Goal: Task Accomplishment & Management: Manage account settings

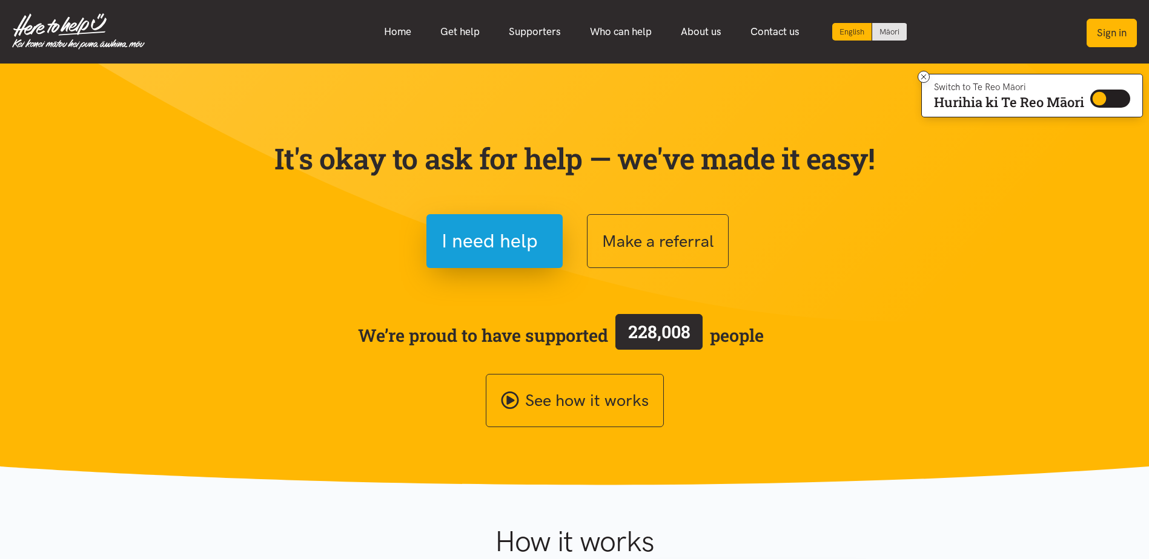
click at [1104, 36] on button "Sign in" at bounding box center [1111, 33] width 50 height 28
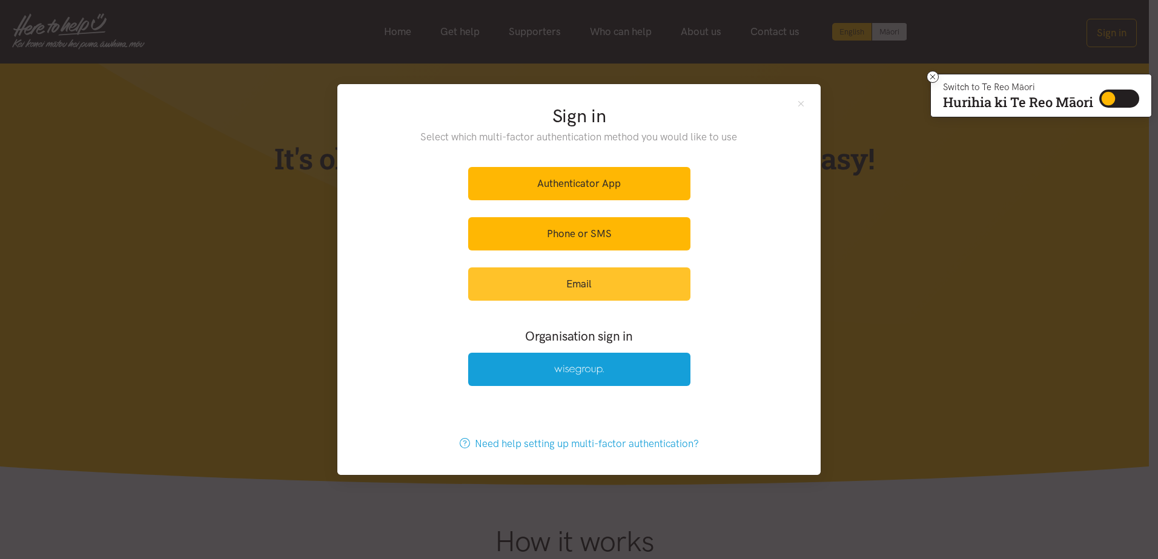
click at [608, 279] on link "Email" at bounding box center [579, 284] width 222 height 33
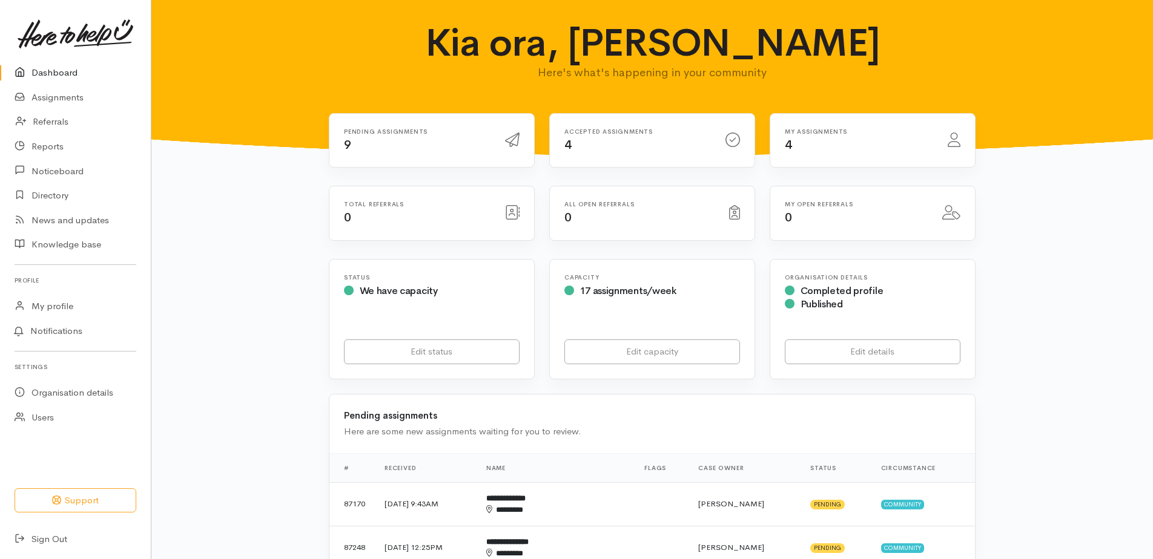
click at [401, 152] on div "Pending assignments 9" at bounding box center [417, 140] width 161 height 25
click at [401, 153] on div "Pending assignments 9" at bounding box center [417, 140] width 161 height 25
click at [65, 94] on link "Assignments" at bounding box center [75, 97] width 151 height 25
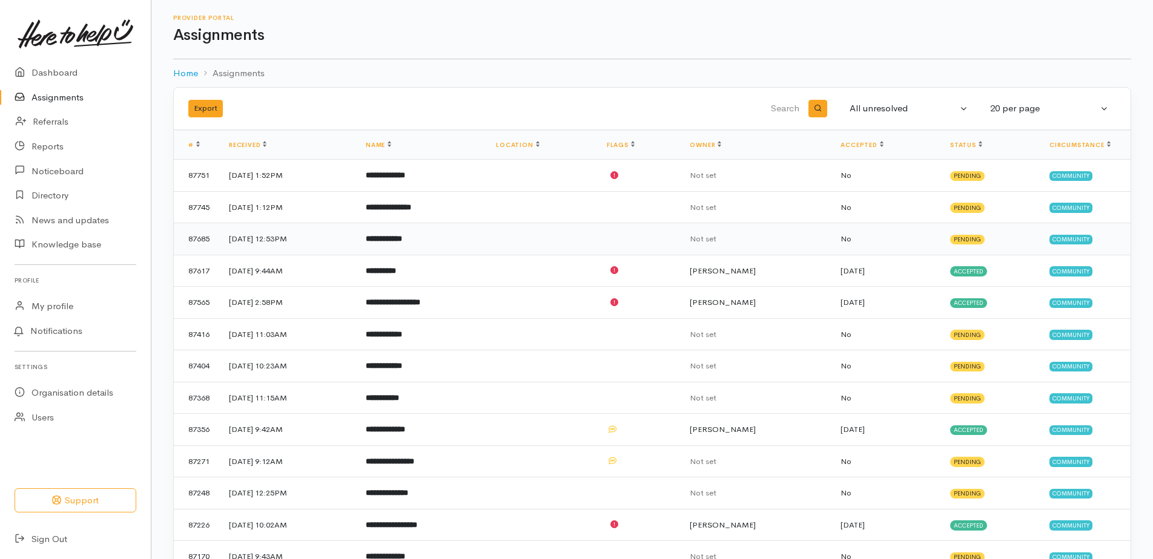
click at [402, 237] on b "**********" at bounding box center [384, 239] width 36 height 8
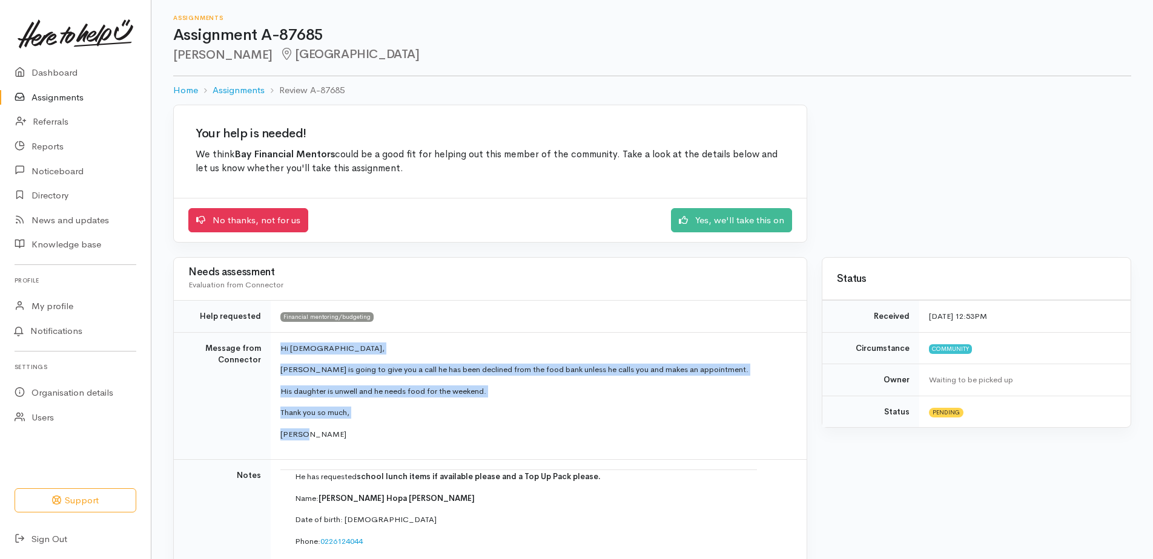
drag, startPoint x: 315, startPoint y: 434, endPoint x: 274, endPoint y: 350, distance: 94.0
click at [274, 350] on td "Hi [DEMOGRAPHIC_DATA], [PERSON_NAME] is going to give you a call he has been de…" at bounding box center [539, 396] width 536 height 128
copy td "Hi [DEMOGRAPHIC_DATA], [PERSON_NAME] is going to give you a call he has been de…"
click at [749, 220] on link "Yes, we'll take this on" at bounding box center [731, 218] width 121 height 25
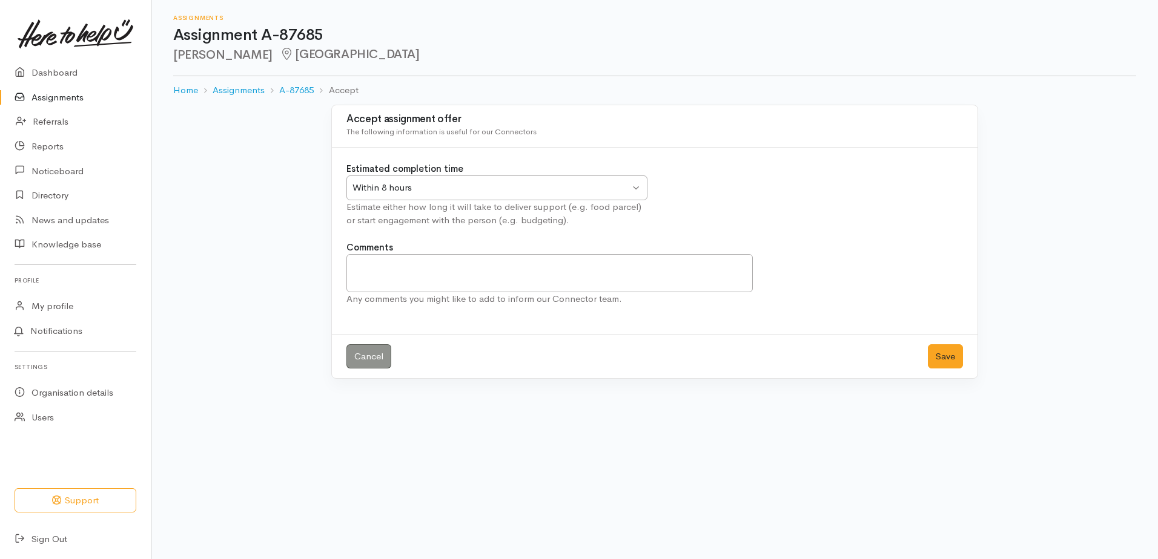
click at [506, 186] on div "Within 8 hours" at bounding box center [490, 188] width 277 height 14
click at [494, 217] on div "Estimated completion time Within 8 hours Within 8 hours Within 8 hours Within 2…" at bounding box center [496, 194] width 315 height 65
click at [508, 268] on textarea "Comments" at bounding box center [549, 273] width 406 height 38
type textarea "As the referral says he will contact us we have not tried to contact him."
click at [940, 354] on button "Save" at bounding box center [945, 357] width 35 height 25
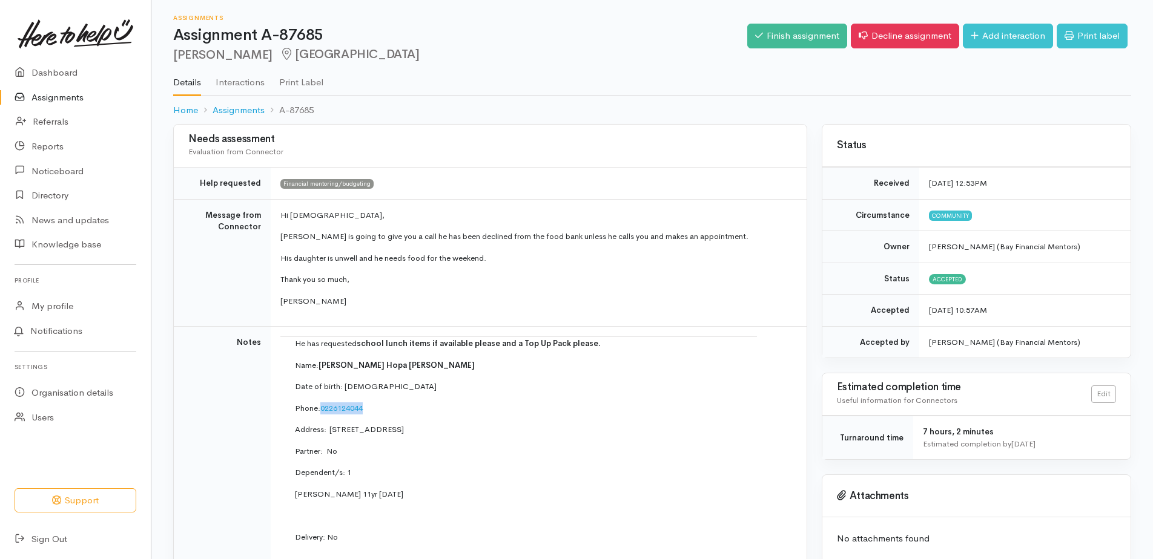
drag, startPoint x: 372, startPoint y: 409, endPoint x: 322, endPoint y: 414, distance: 50.4
click at [322, 414] on p "Phone:  0226124044" at bounding box center [518, 409] width 447 height 12
copy link "0226124044"
drag, startPoint x: 332, startPoint y: 423, endPoint x: 530, endPoint y: 429, distance: 197.5
click at [530, 429] on p "Address:  909A Cameron Road, Gate Pa, Tauranga, New Zealand" at bounding box center [518, 430] width 447 height 12
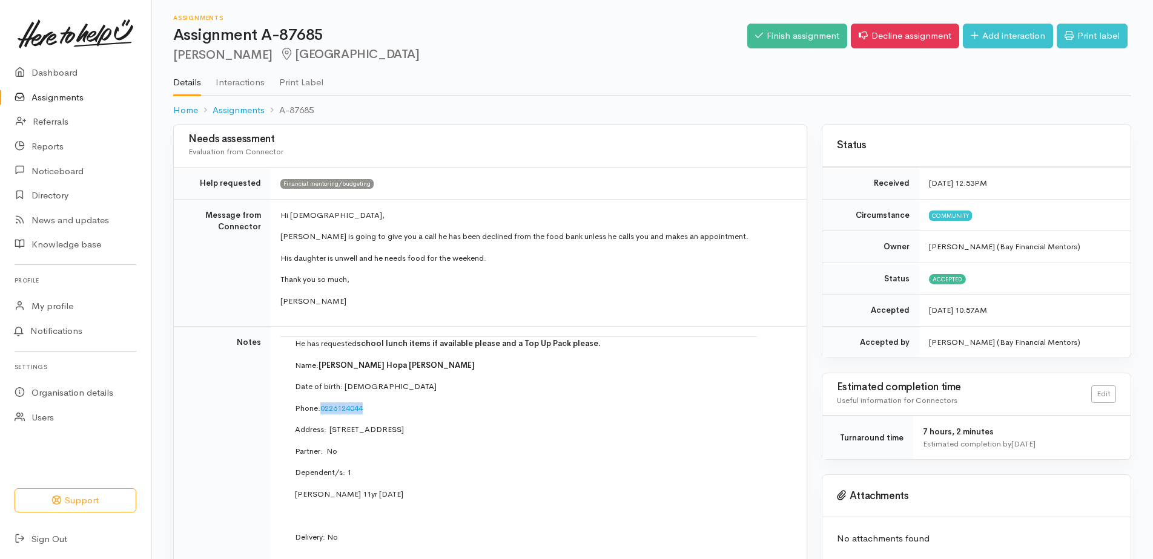
copy p "909A Cameron Road, Gate Pa, Tauranga, New Zealand"
click at [1019, 32] on link "Add interaction" at bounding box center [1008, 36] width 90 height 25
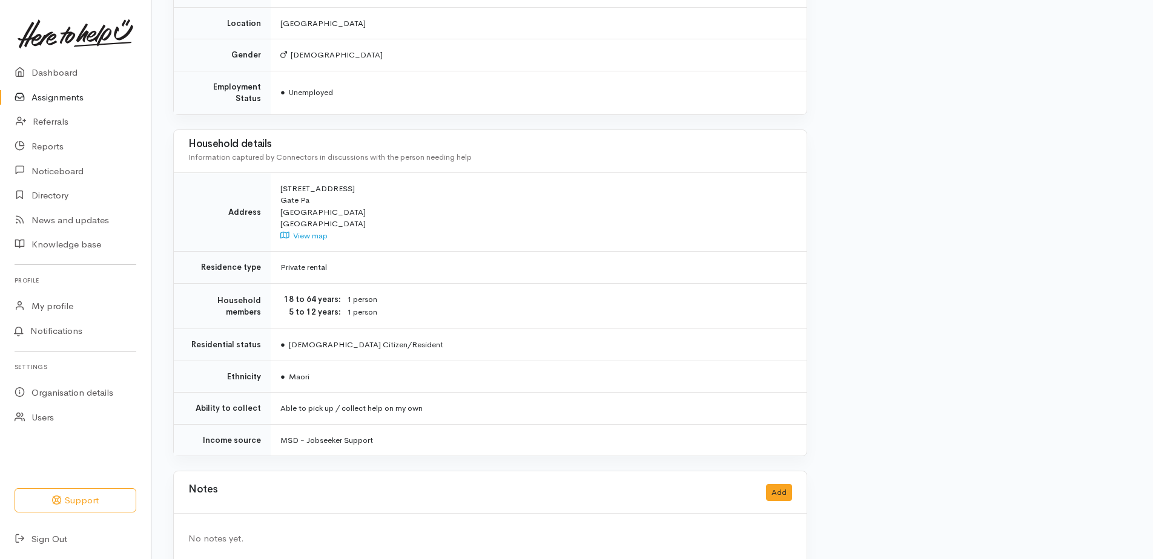
scroll to position [828, 0]
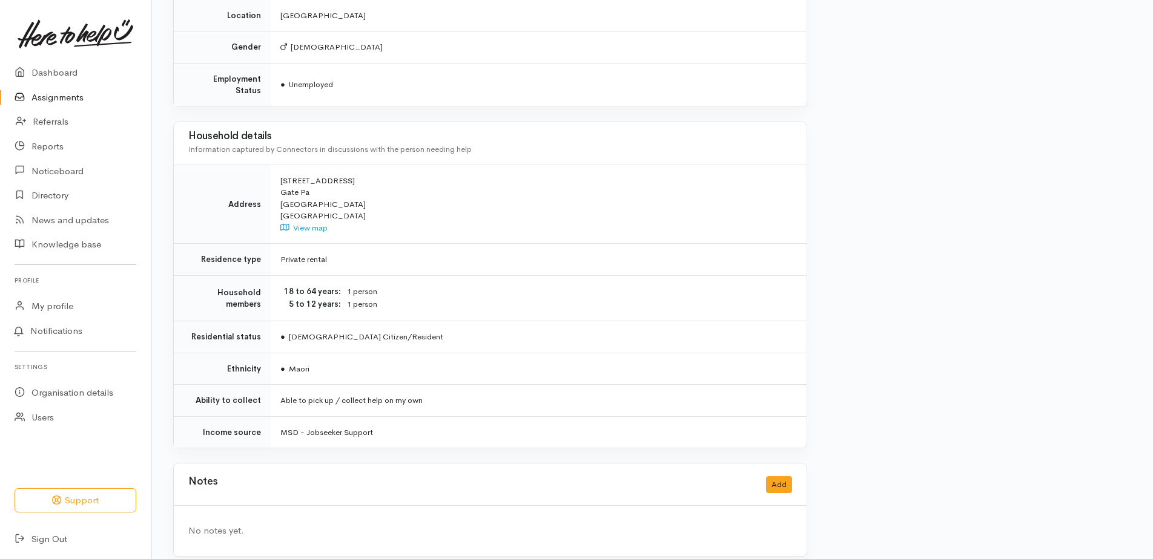
click at [343, 473] on div "Notes Add" at bounding box center [490, 485] width 604 height 25
click at [312, 474] on div "Notes Add" at bounding box center [490, 485] width 604 height 25
click at [282, 524] on div "No notes yet." at bounding box center [490, 531] width 604 height 14
click at [781, 477] on button "Add" at bounding box center [779, 486] width 26 height 18
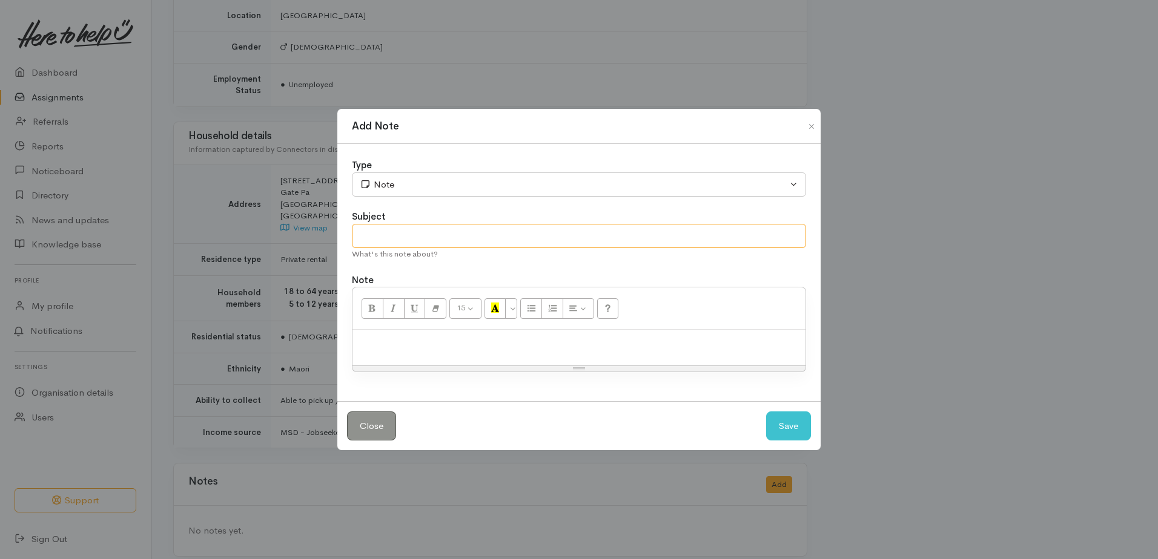
click at [411, 243] on input "text" at bounding box center [579, 236] width 454 height 25
type input "Financial Mentor apt booked"
click at [408, 340] on p at bounding box center [578, 343] width 441 height 14
click at [457, 341] on p "Aaron has made contact and an apt has been booked for Thurs 22nd Aug at 10am" at bounding box center [578, 343] width 441 height 14
drag, startPoint x: 744, startPoint y: 343, endPoint x: 332, endPoint y: 343, distance: 411.1
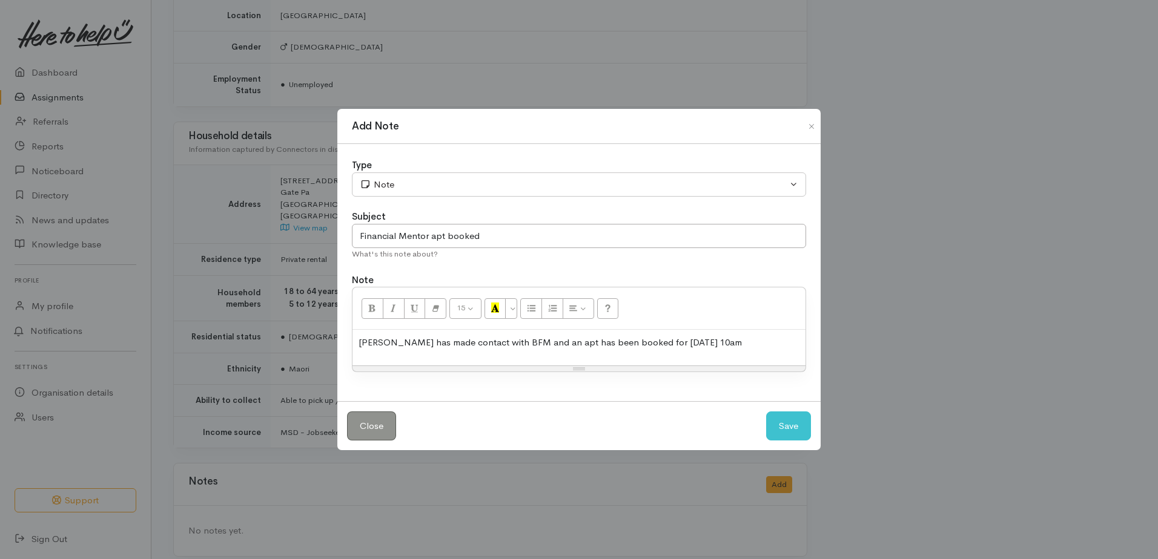
click at [332, 343] on div "Add Note Type Correspondence Discussion Email Note Phone call SMS text message …" at bounding box center [579, 279] width 1158 height 559
copy p "Aaron has made contact with BFM and an apt has been booked for Thurs 22nd Aug a…"
click at [785, 429] on button "Save" at bounding box center [788, 427] width 45 height 30
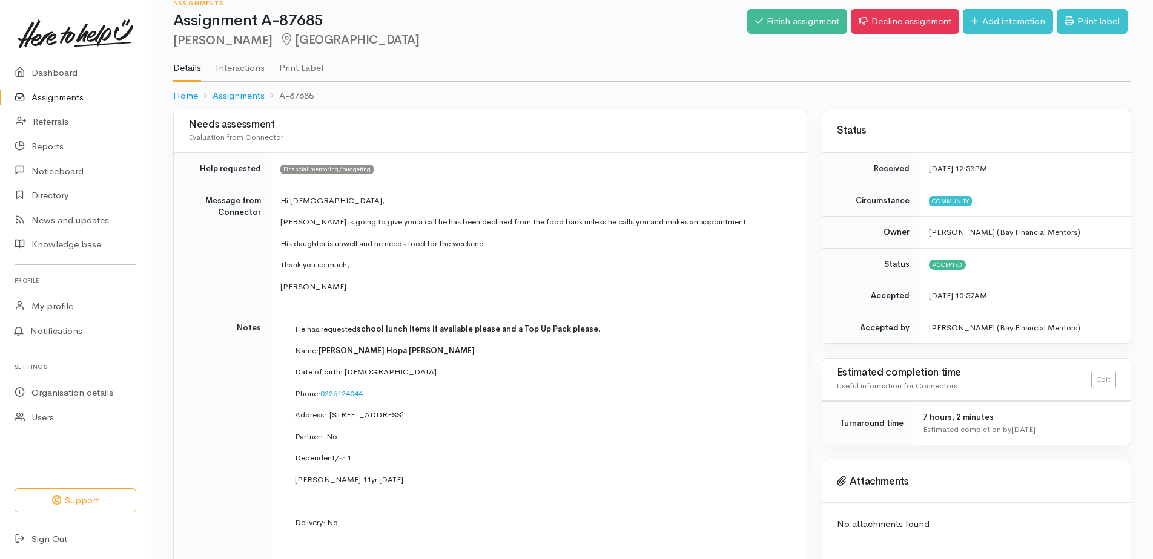
scroll to position [0, 0]
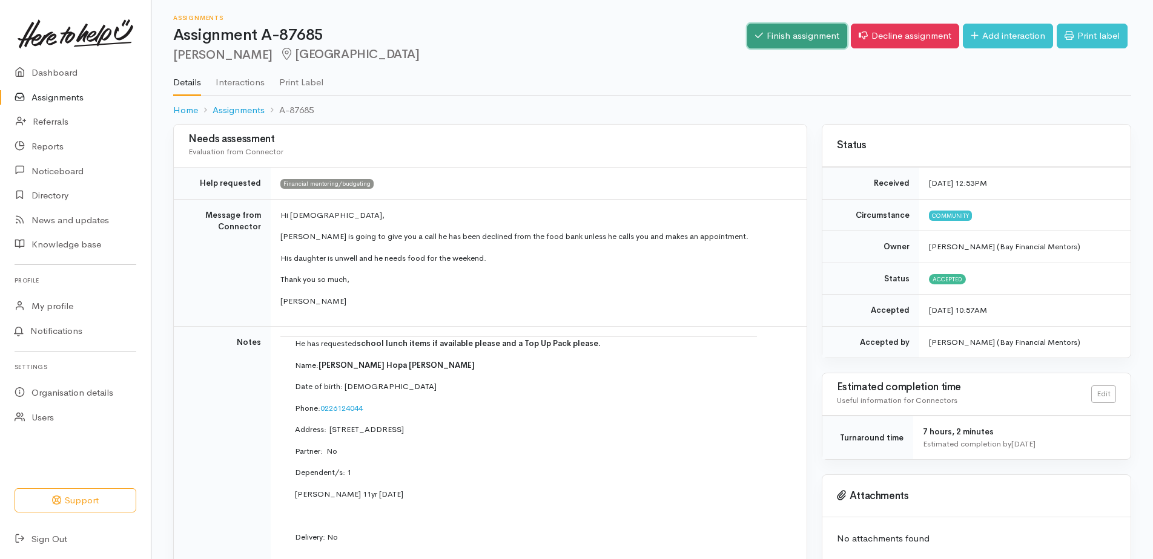
click at [777, 28] on link "Finish assignment" at bounding box center [797, 36] width 100 height 25
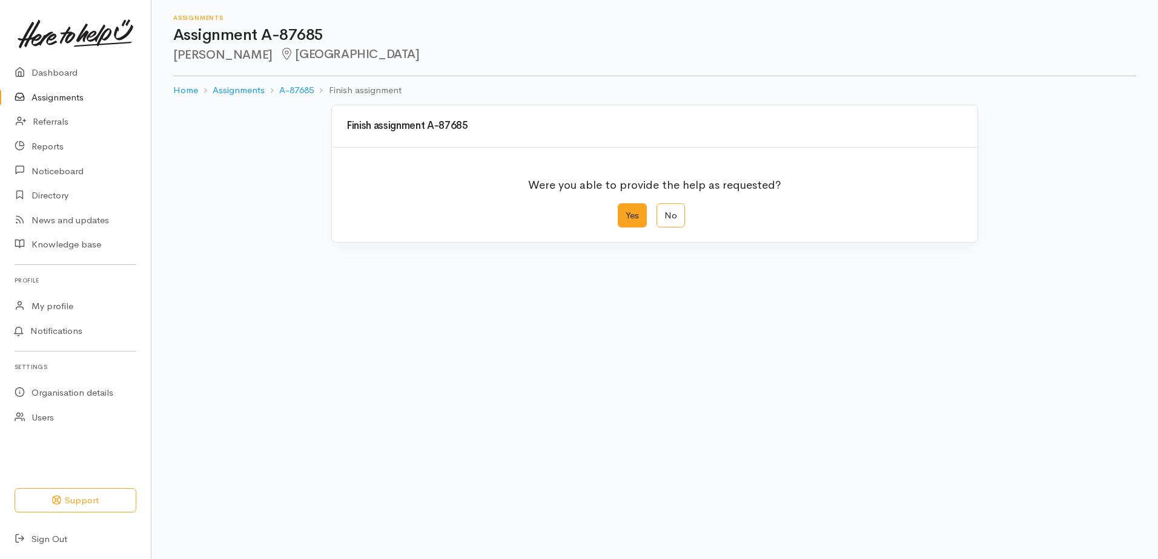
click at [634, 217] on label "Yes" at bounding box center [632, 215] width 29 height 25
click at [625, 211] on input "Yes" at bounding box center [622, 207] width 8 height 8
radio input "true"
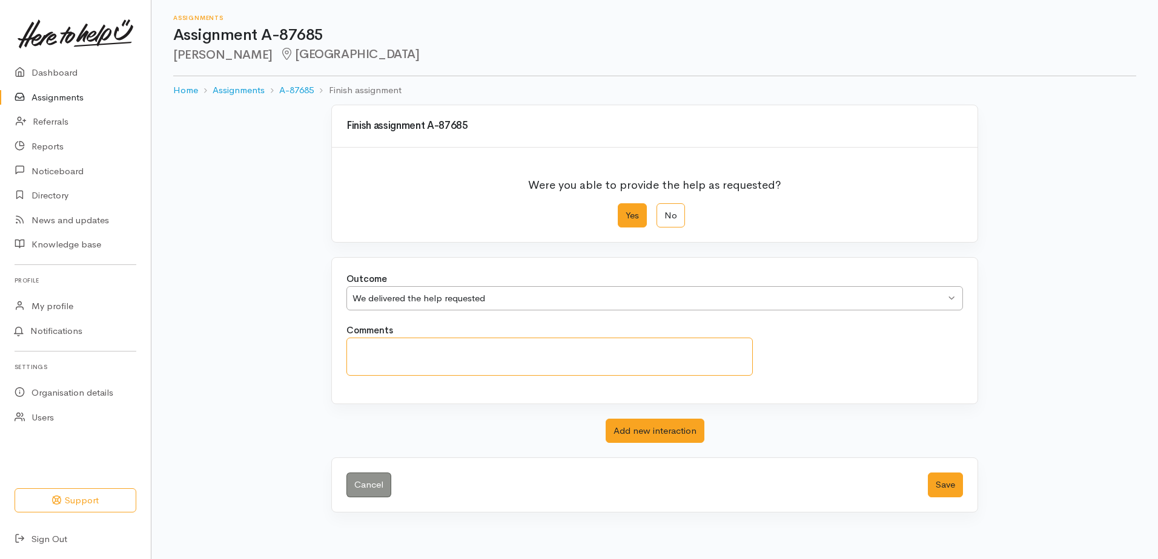
click at [470, 355] on textarea "Comments" at bounding box center [549, 357] width 406 height 38
paste textarea "[PERSON_NAME] has made contact with BFM and an apt has been booked for [DATE] 1…"
type textarea "Aaron has made contact with BFM and an apt has been booked for Thurs 22nd Aug a…"
click at [940, 484] on button "Save" at bounding box center [945, 485] width 35 height 25
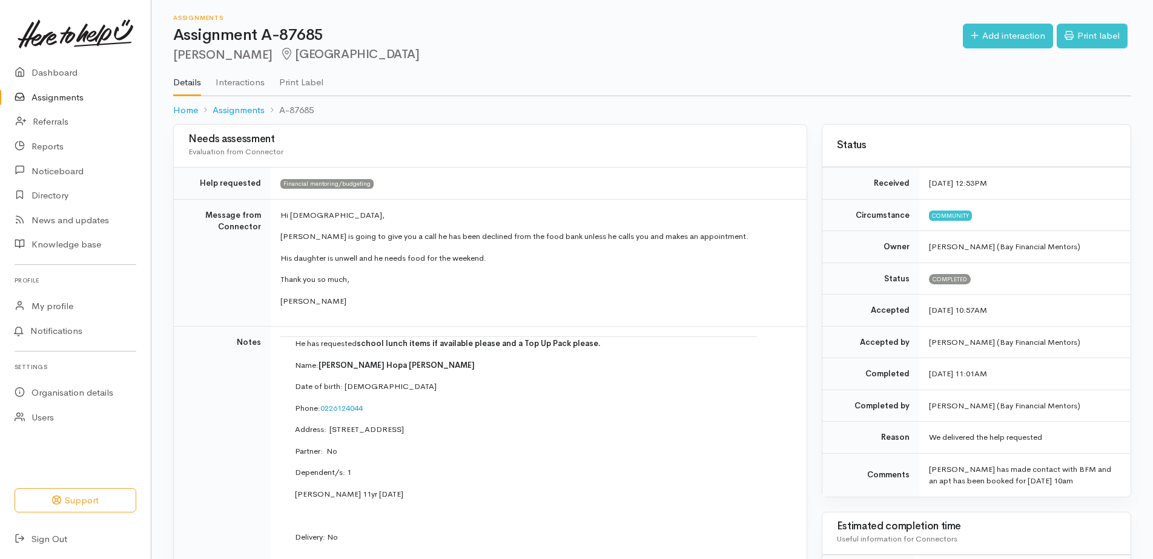
click at [61, 96] on link "Assignments" at bounding box center [75, 97] width 151 height 25
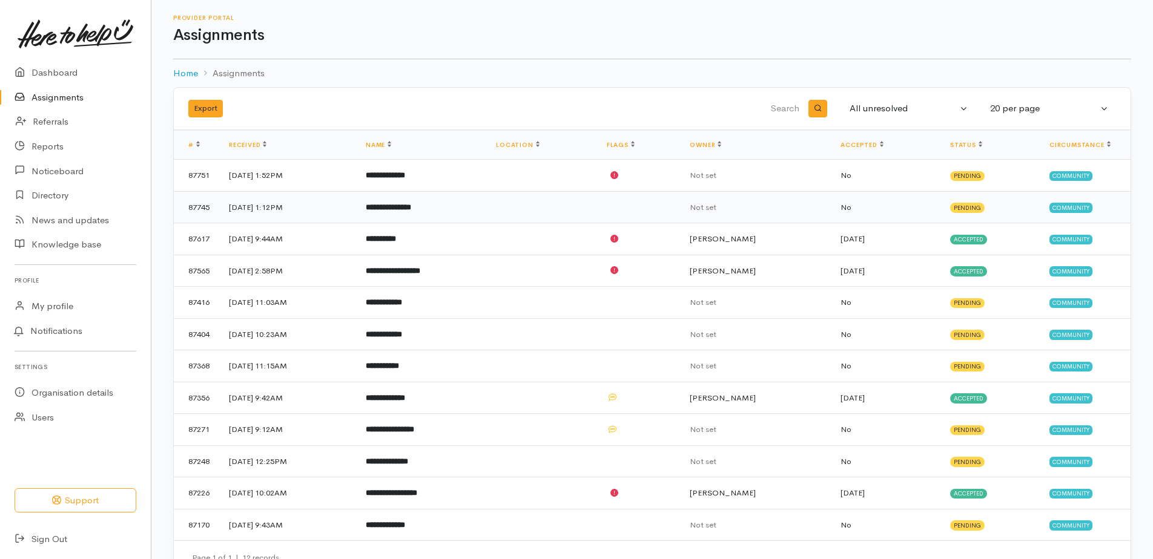
click at [411, 203] on b "**********" at bounding box center [388, 207] width 45 height 8
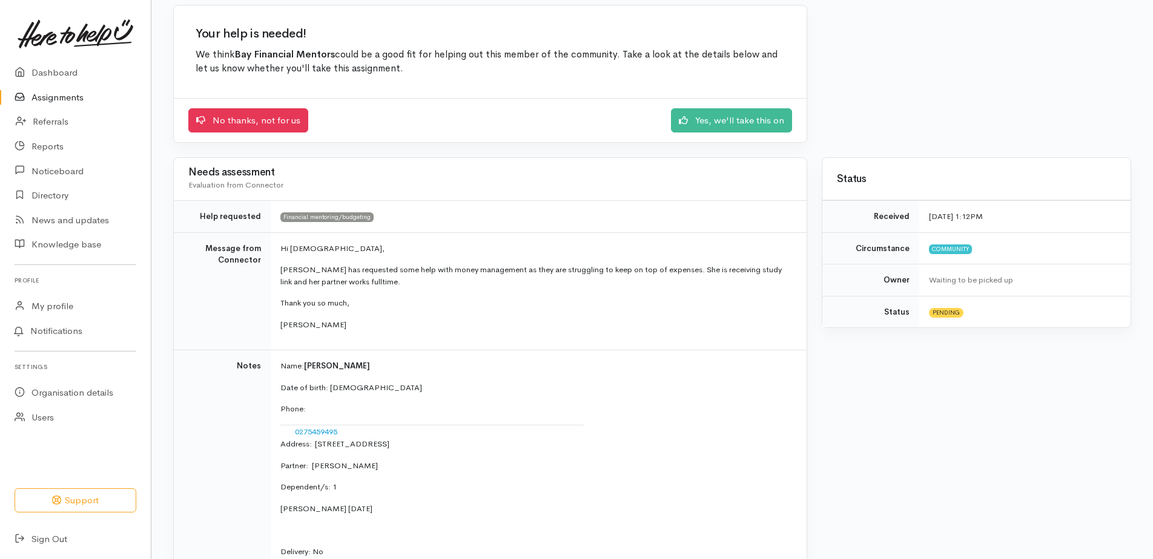
scroll to position [121, 0]
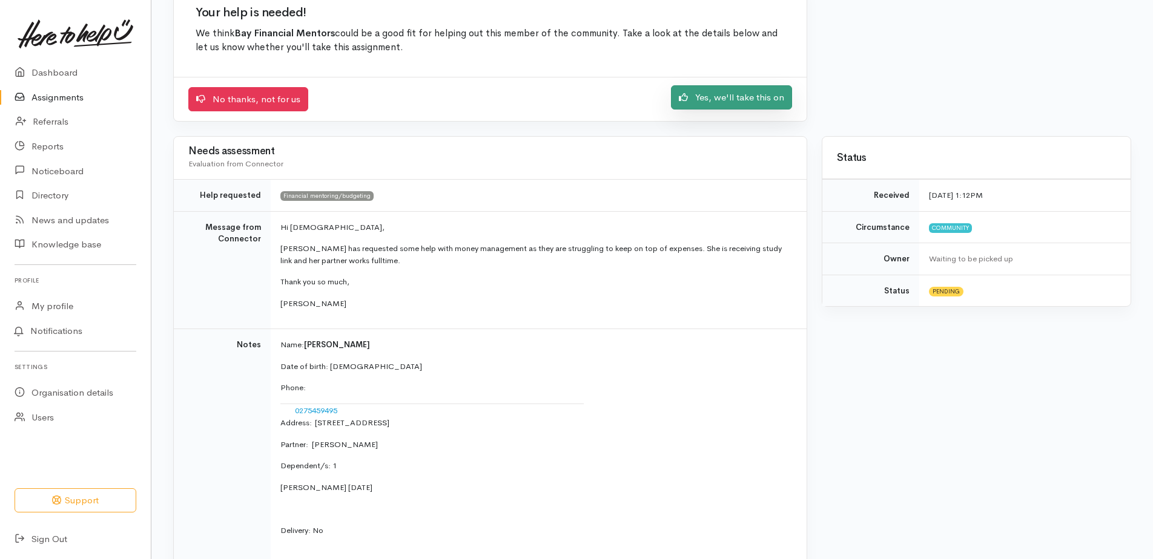
click at [722, 96] on link "Yes, we'll take this on" at bounding box center [731, 97] width 121 height 25
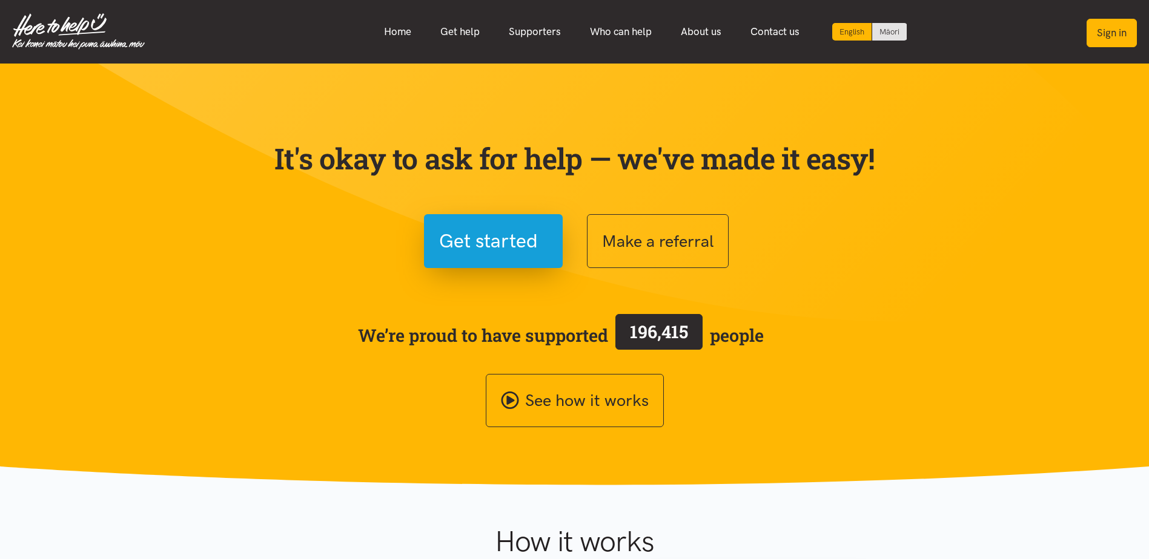
click at [1105, 35] on button "Sign in" at bounding box center [1111, 33] width 50 height 28
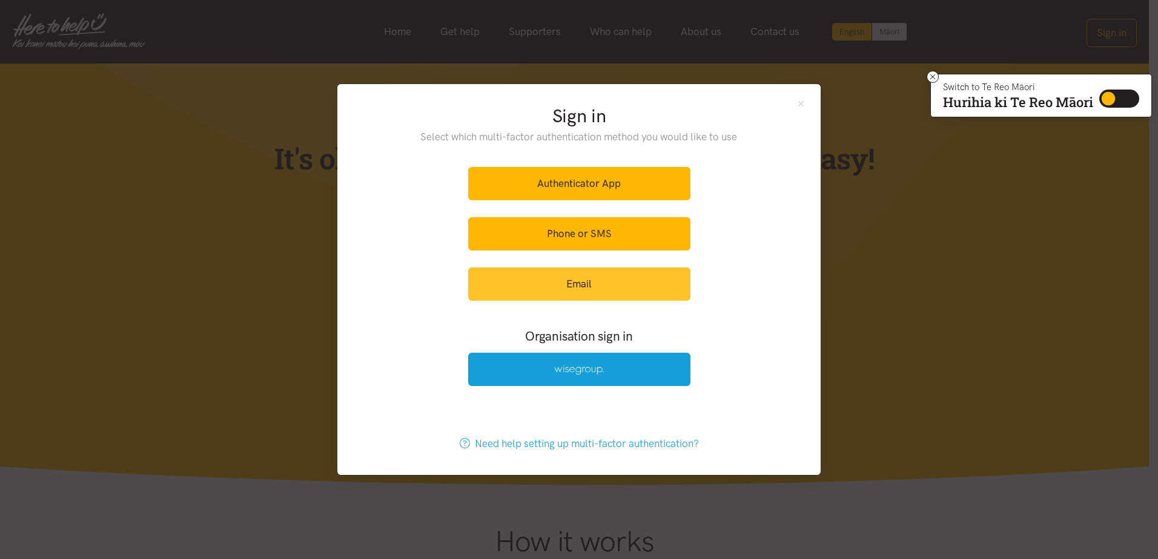
click at [585, 293] on link "Email" at bounding box center [579, 284] width 222 height 33
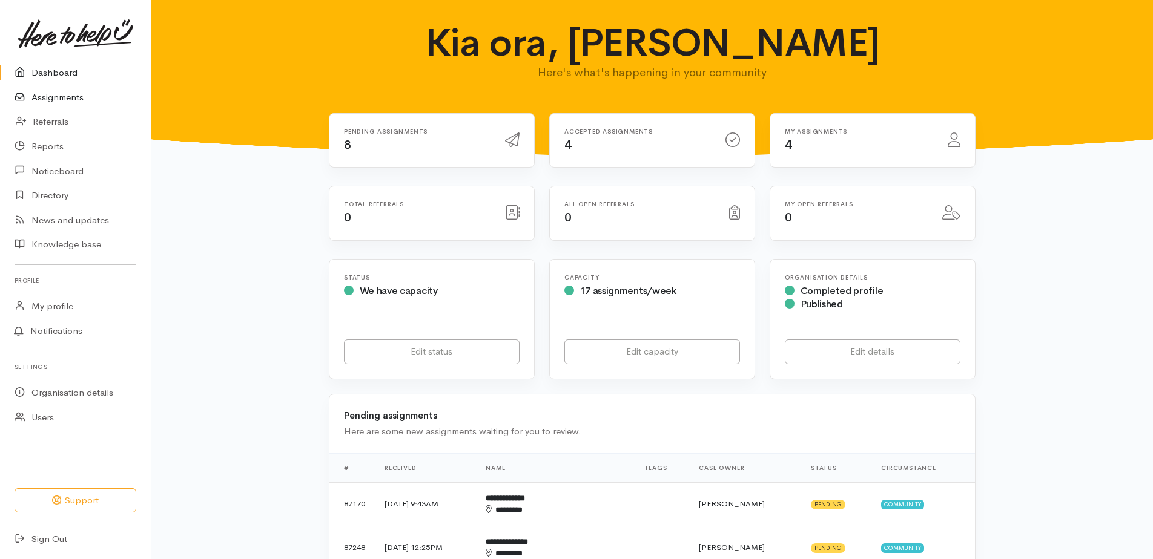
click at [69, 96] on link "Assignments" at bounding box center [75, 97] width 151 height 25
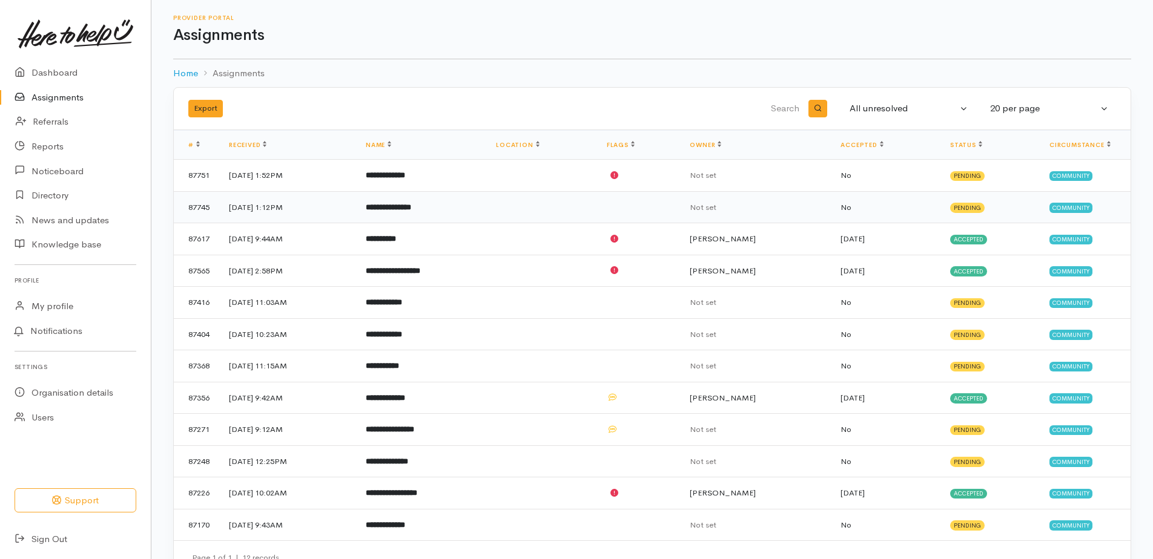
click at [411, 205] on b "**********" at bounding box center [388, 207] width 45 height 8
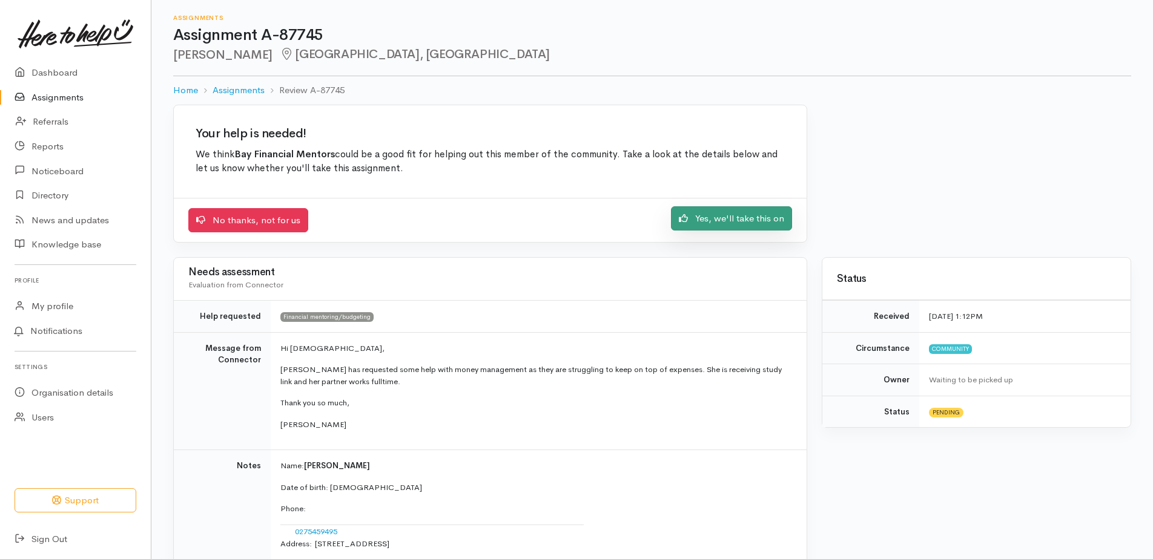
click at [734, 219] on link "Yes, we'll take this on" at bounding box center [731, 218] width 121 height 25
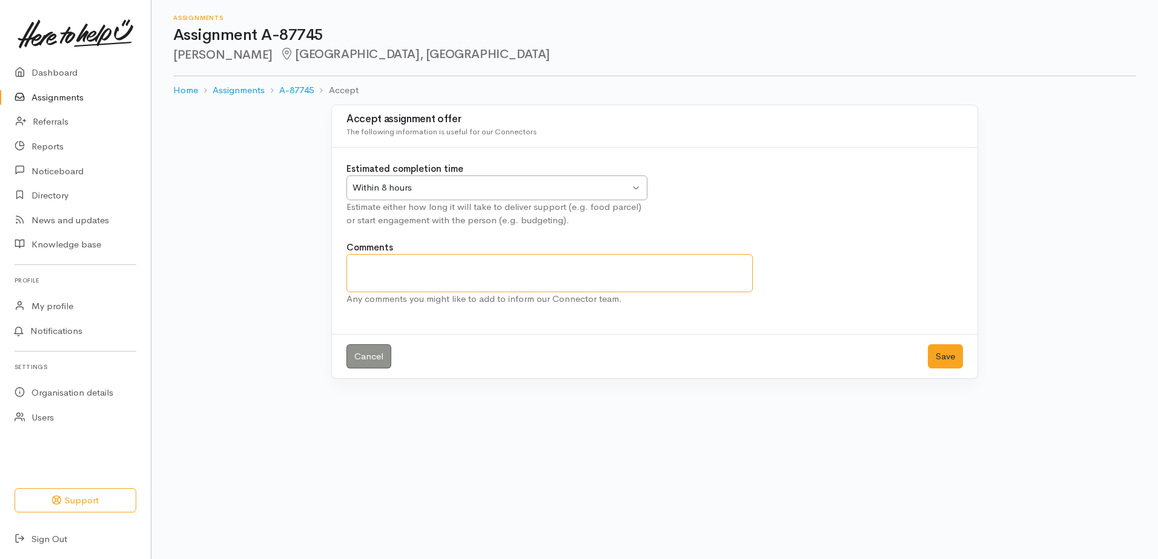
click at [510, 269] on textarea "Comments" at bounding box center [549, 273] width 406 height 38
type textarea "Apt booked with an FM for Friday 22nd Aug at 11am"
click at [467, 173] on div "Estimated completion time Within 8 hours Within 8 hours Within 8 hours Within 2…" at bounding box center [496, 194] width 315 height 65
click at [466, 180] on div "Within 8 hours Within 8 hours" at bounding box center [496, 188] width 301 height 25
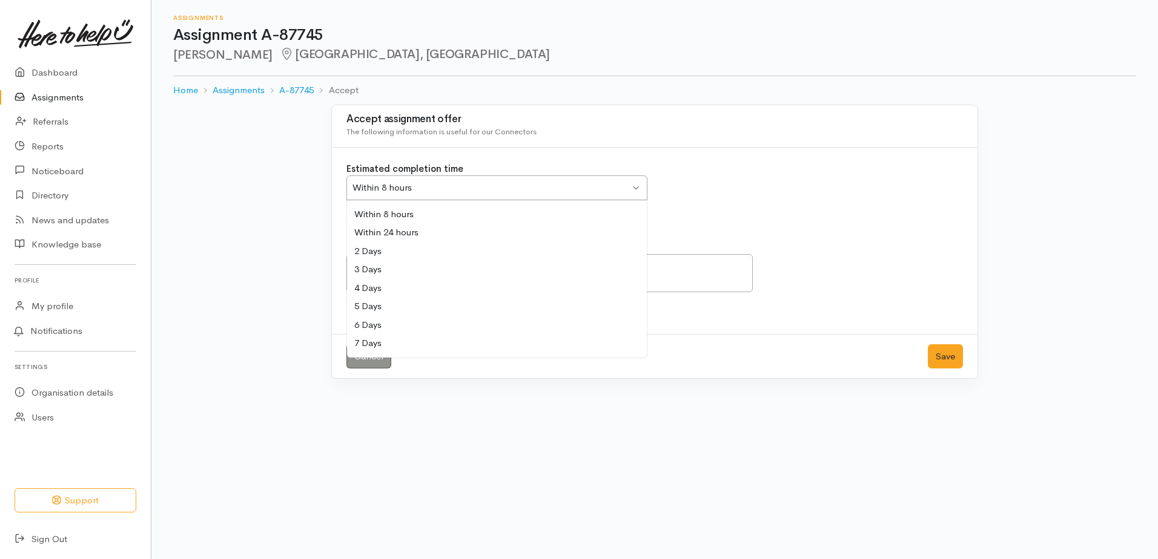
click at [294, 252] on div "Accept assignment offer The following information is useful for our Connectors …" at bounding box center [654, 249] width 1006 height 289
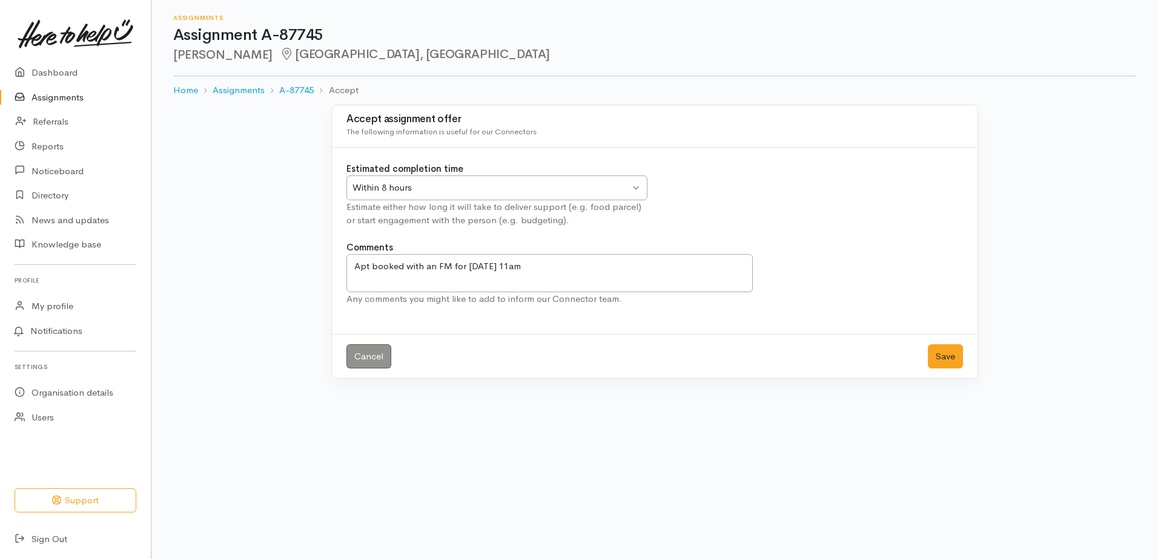
click at [440, 183] on div "Within 8 hours" at bounding box center [490, 188] width 277 height 14
click at [948, 361] on button "Save" at bounding box center [945, 357] width 35 height 25
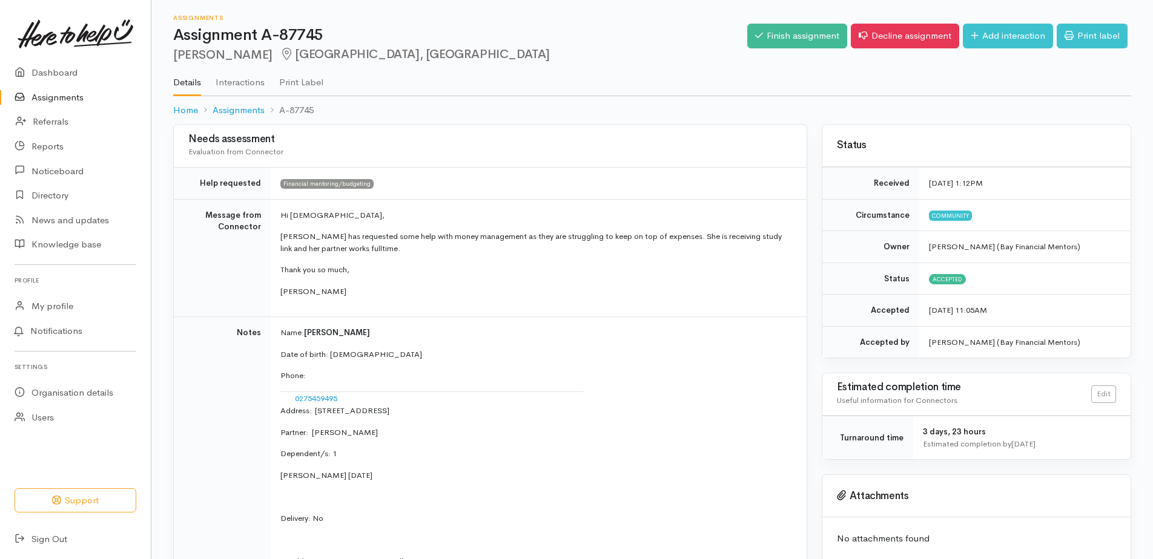
click at [61, 99] on link "Assignments" at bounding box center [75, 97] width 151 height 25
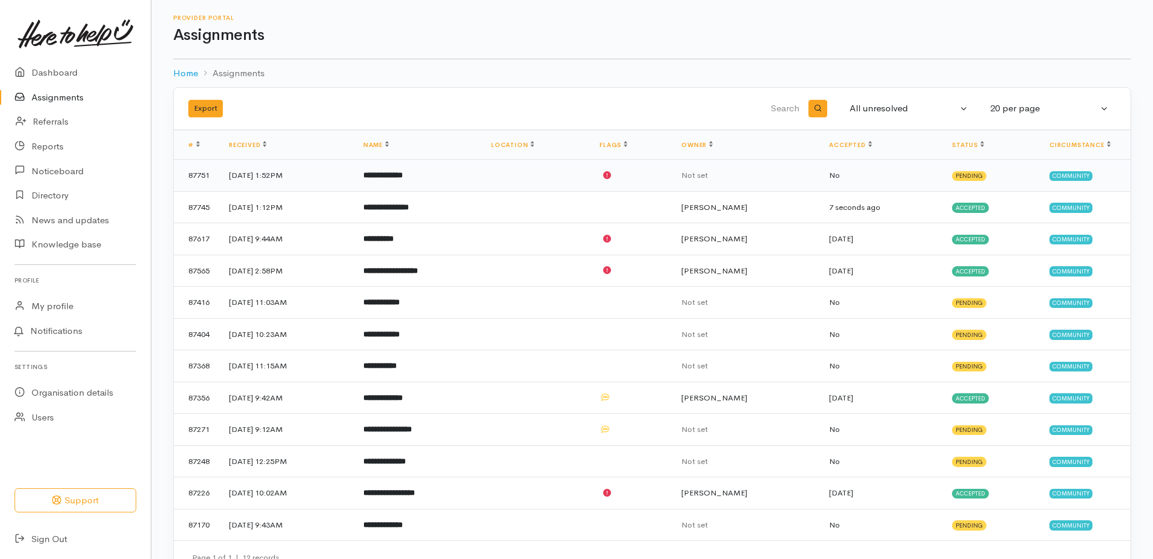
click at [452, 175] on td "**********" at bounding box center [418, 176] width 128 height 32
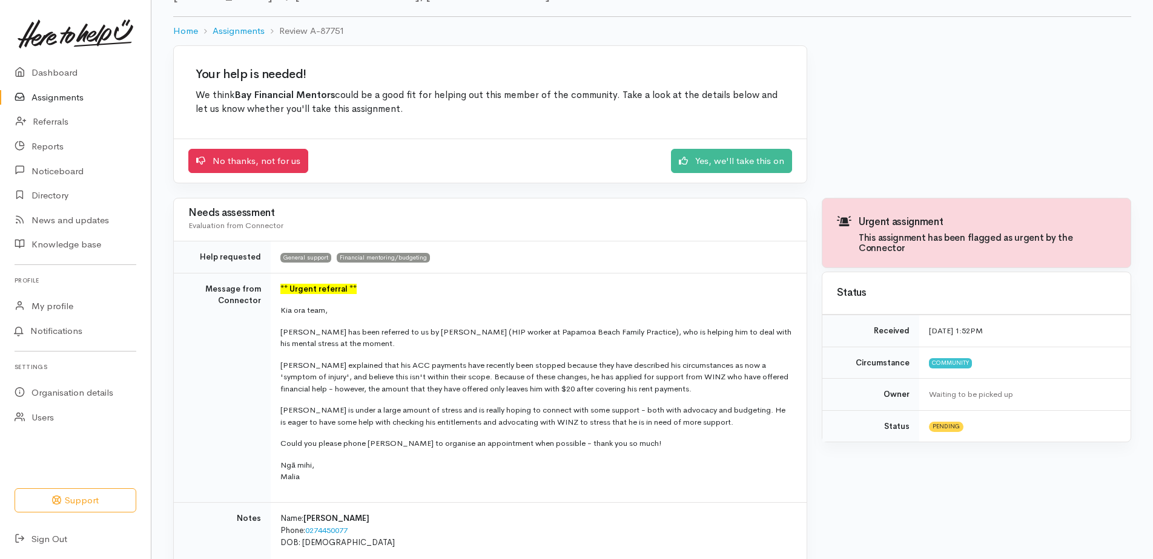
scroll to position [182, 0]
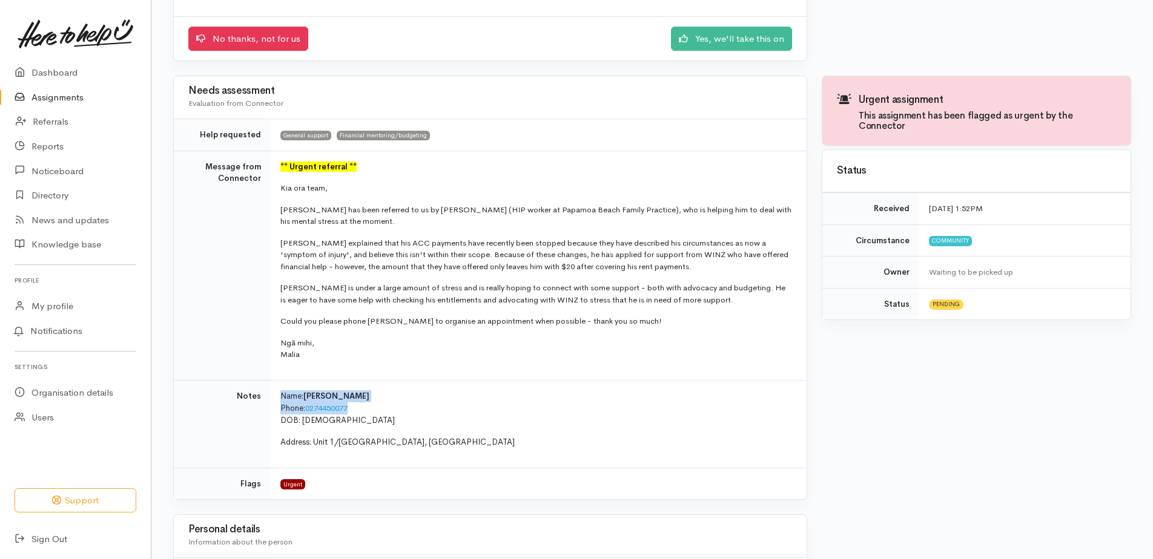
drag, startPoint x: 354, startPoint y: 407, endPoint x: 281, endPoint y: 398, distance: 73.2
click at [281, 398] on p "Name: Simon Goulter Phone: 0274450077 DOB: 27/09/1963" at bounding box center [536, 409] width 512 height 36
copy p "Name: Simon Goulter Phone: 0274450077"
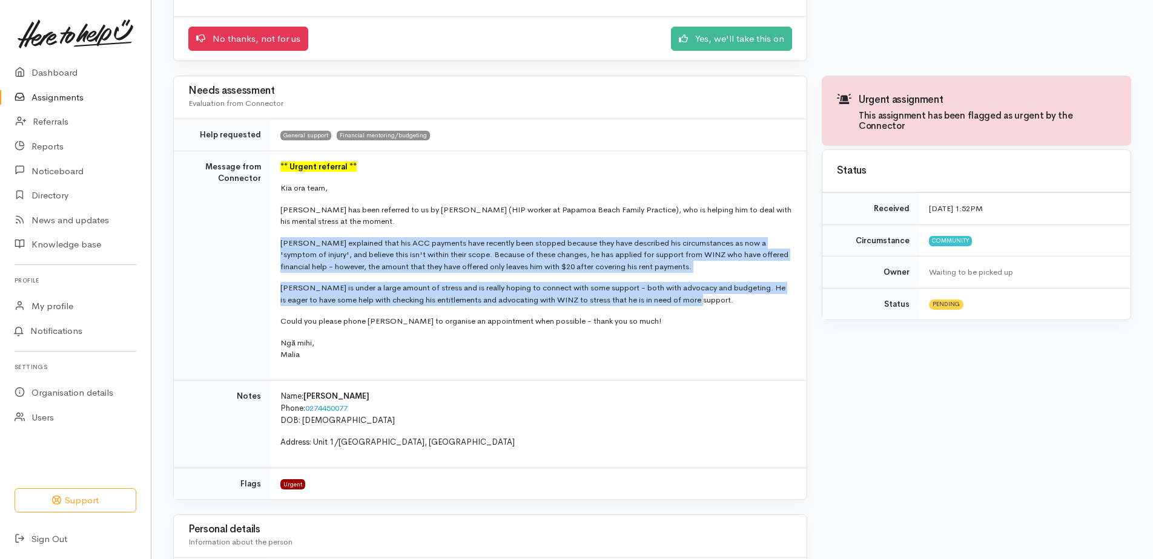
drag, startPoint x: 698, startPoint y: 300, endPoint x: 274, endPoint y: 243, distance: 427.6
click at [274, 243] on td "** Urgent referral ** Kia ora team, Simon has been referred to us by Charlotte …" at bounding box center [539, 265] width 536 height 229
copy td "Simon explained that his ACC payments have recently been stopped because they h…"
click at [702, 38] on link "Yes, we'll take this on" at bounding box center [731, 37] width 121 height 25
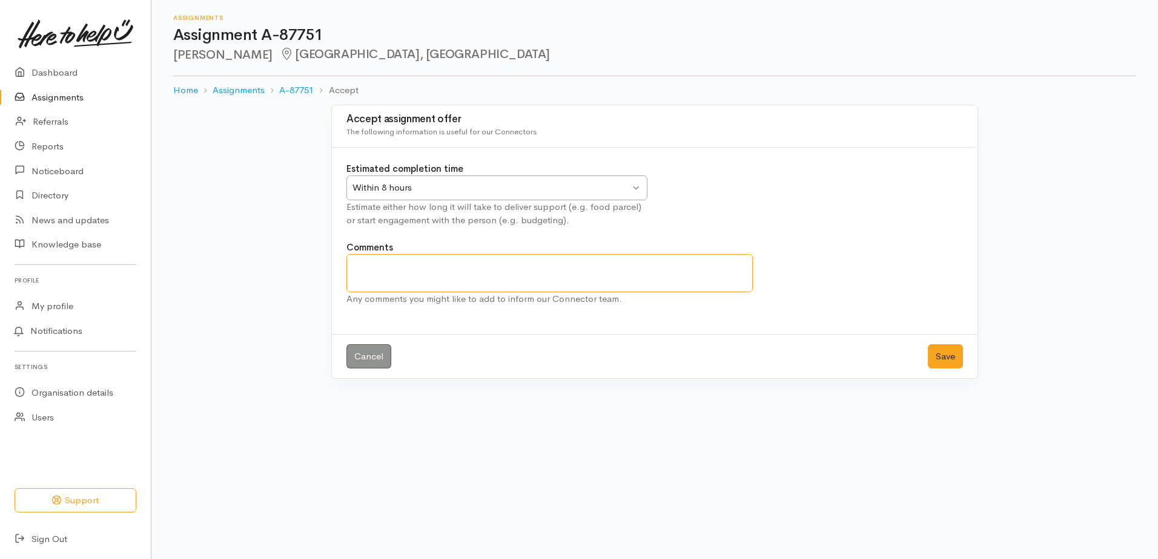
click at [467, 271] on textarea "Comments" at bounding box center [549, 273] width 406 height 38
type textarea "Apt booked to see a Mentor [DATE] at 1pm in [GEOGRAPHIC_DATA]"
click at [942, 356] on button "Save" at bounding box center [945, 357] width 35 height 25
